Goal: Transaction & Acquisition: Subscribe to service/newsletter

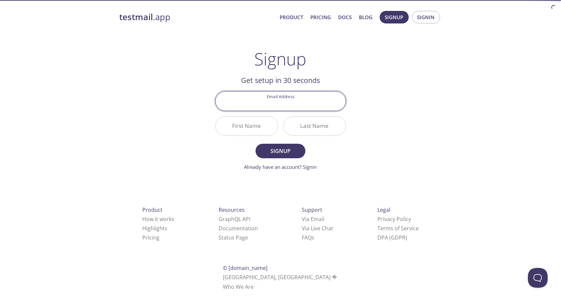
click at [396, 114] on div "testmail .app Product Pricing Docs Blog Signup Signin Signup Get setup in 30 se…" at bounding box center [281, 158] width 338 height 303
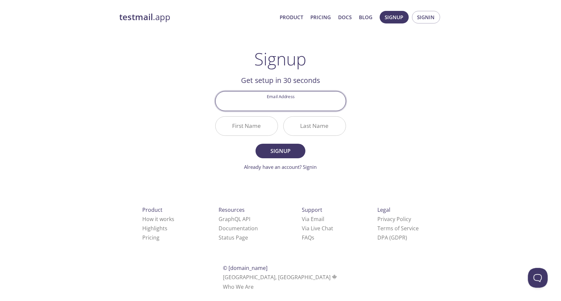
drag, startPoint x: 287, startPoint y: 102, endPoint x: 297, endPoint y: 101, distance: 9.3
click at [287, 102] on input "Email Address" at bounding box center [281, 101] width 130 height 19
click at [377, 114] on div "testmail .app Product Pricing Docs Blog Signup Signin Signup Get setup in 30 se…" at bounding box center [281, 158] width 338 height 303
click at [298, 103] on input "Email Address" at bounding box center [281, 101] width 130 height 19
click at [396, 99] on div "testmail .app Product Pricing Docs Blog Signup Signin Signup Get setup in 30 se…" at bounding box center [281, 158] width 338 height 303
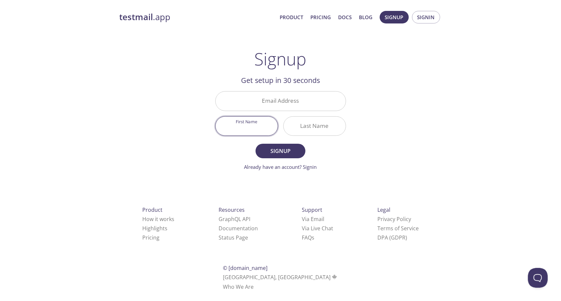
click at [248, 124] on input "First Name" at bounding box center [247, 126] width 62 height 19
click at [321, 124] on input "Last Name" at bounding box center [315, 126] width 62 height 19
click at [397, 122] on div "testmail .app Product Pricing Docs Blog Signup Signin Signup Get setup in 30 se…" at bounding box center [281, 158] width 338 height 303
click at [280, 105] on input "Email Address" at bounding box center [281, 101] width 130 height 19
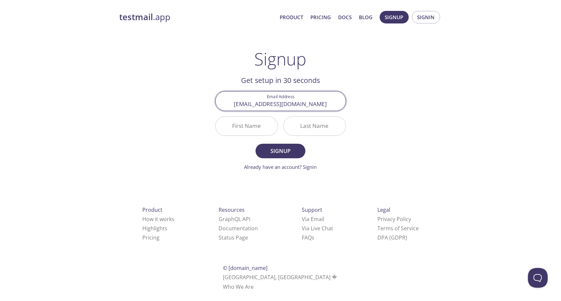
type input "[EMAIL_ADDRESS][DOMAIN_NAME]"
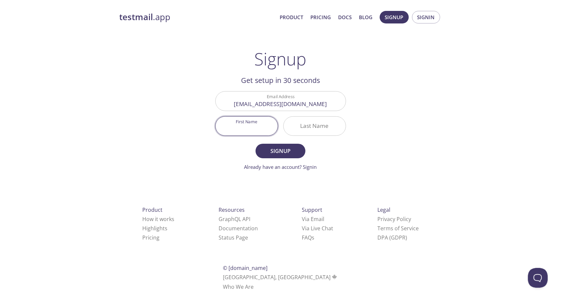
click at [243, 128] on input "First Name" at bounding box center [247, 126] width 62 height 19
type input "Ant"
click at [305, 129] on input "Last Name" at bounding box center [315, 126] width 62 height 19
type input "rairs"
click at [287, 147] on span "Signup" at bounding box center [280, 150] width 35 height 9
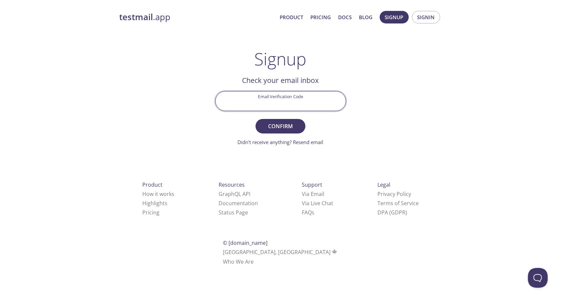
click at [285, 102] on input "Email Verification Code" at bounding box center [281, 101] width 130 height 19
drag, startPoint x: 0, startPoint y: 124, endPoint x: 76, endPoint y: 118, distance: 76.2
click at [0, 124] on html "testmail .app Product Pricing Docs Blog Signup Signin Signup Get setup in 30 se…" at bounding box center [280, 137] width 561 height 274
click at [289, 100] on input "Email Verification Code" at bounding box center [281, 101] width 130 height 19
paste input "AVPYGW9"
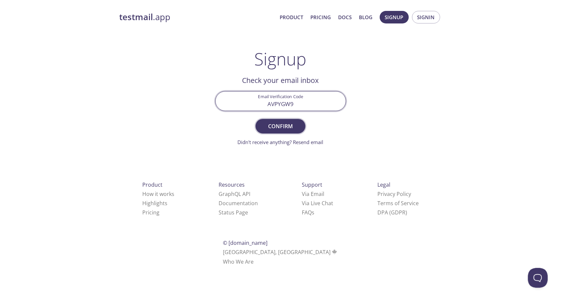
type input "AVPYGW9"
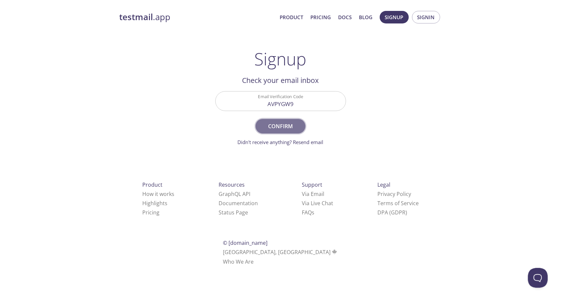
click at [291, 129] on span "Confirm" at bounding box center [280, 126] width 35 height 9
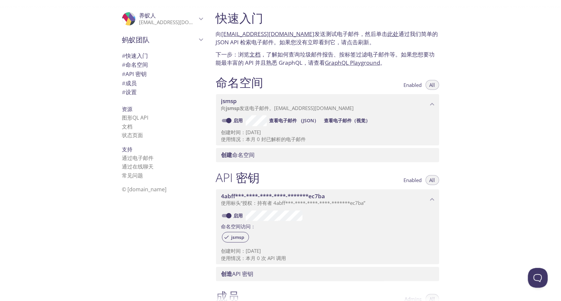
click at [137, 55] on span "# 快速入门" at bounding box center [135, 56] width 26 height 8
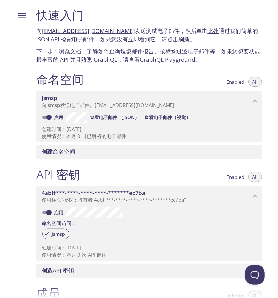
click at [163, 78] on div "命名空间 Enabled All" at bounding box center [149, 80] width 226 height 17
